Goal: Obtain resource: Obtain resource

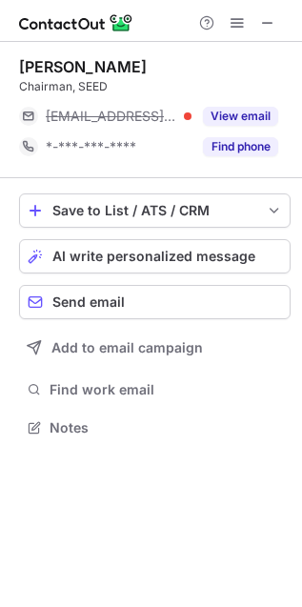
scroll to position [415, 302]
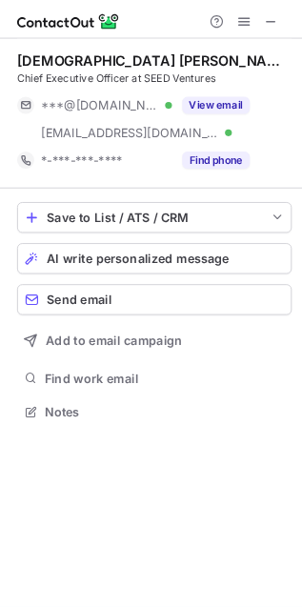
scroll to position [445, 302]
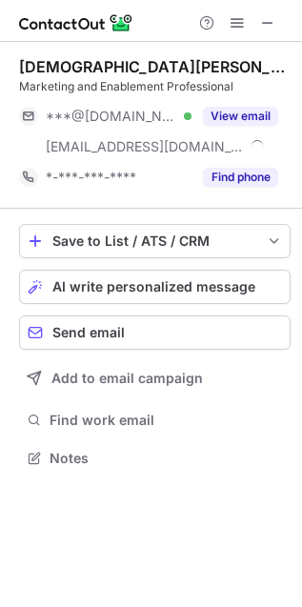
scroll to position [445, 302]
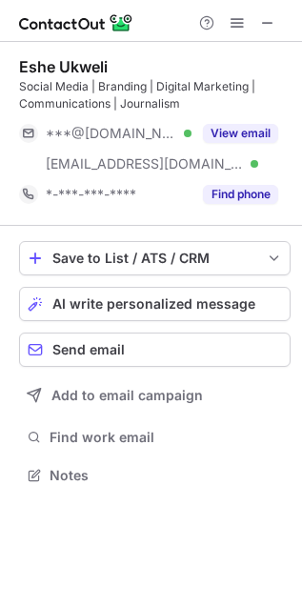
scroll to position [462, 302]
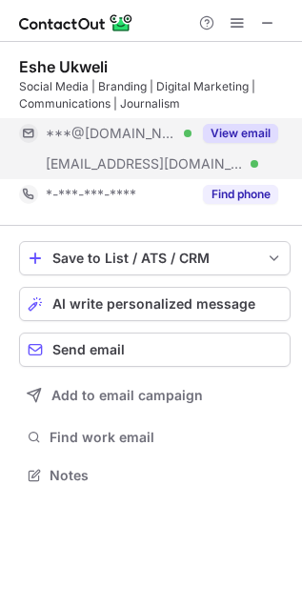
click at [241, 133] on button "View email" at bounding box center [240, 133] width 75 height 19
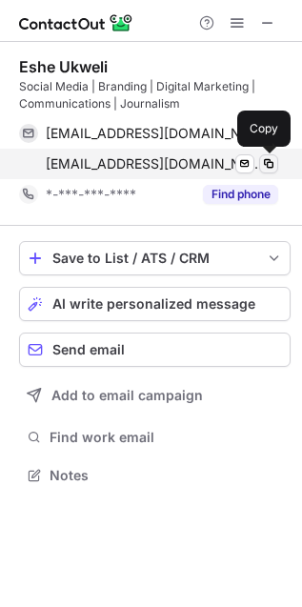
click at [272, 157] on span at bounding box center [268, 163] width 15 height 15
click at [273, 158] on span at bounding box center [268, 163] width 15 height 15
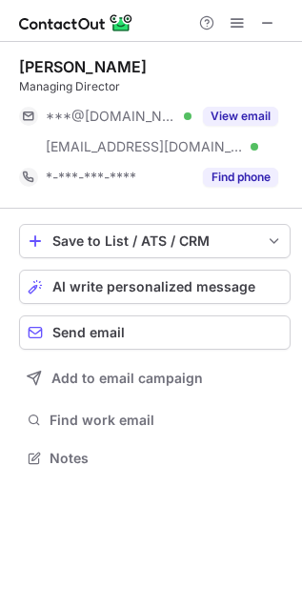
scroll to position [445, 302]
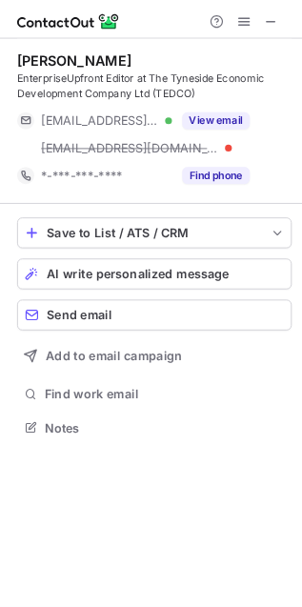
scroll to position [462, 302]
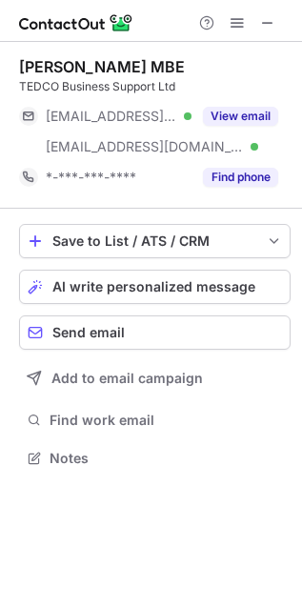
scroll to position [445, 302]
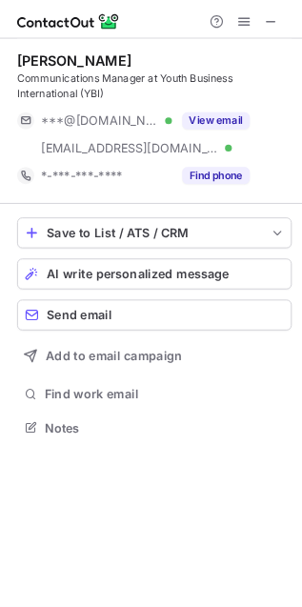
scroll to position [462, 302]
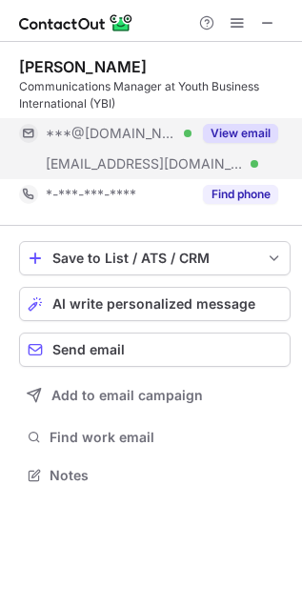
click at [255, 138] on button "View email" at bounding box center [240, 133] width 75 height 19
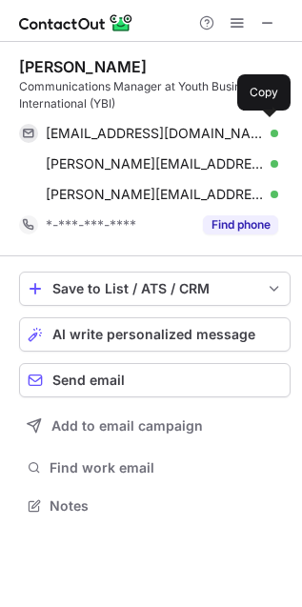
scroll to position [493, 302]
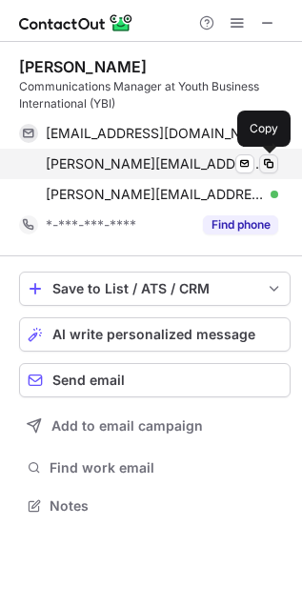
click at [269, 163] on span at bounding box center [268, 163] width 15 height 15
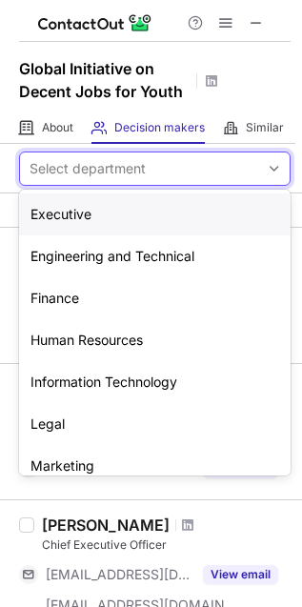
click at [217, 178] on div "Select department" at bounding box center [139, 168] width 239 height 31
click at [162, 468] on div "Marketing" at bounding box center [155, 466] width 272 height 42
